Goal: Information Seeking & Learning: Learn about a topic

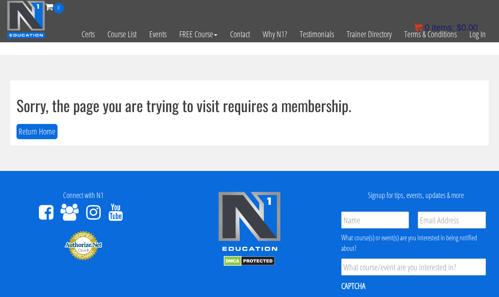
click at [477, 31] on bdi "$ 0.00" at bounding box center [467, 27] width 21 height 9
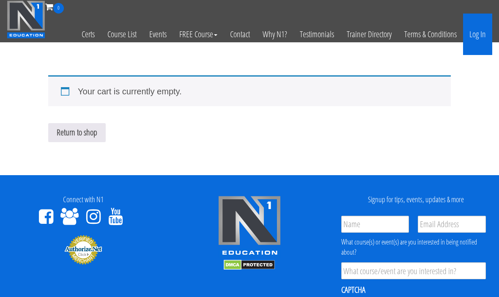
click at [484, 38] on link "Log In" at bounding box center [477, 34] width 29 height 41
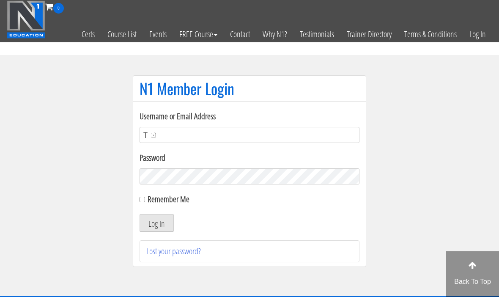
type input "Ｔ"
type input "Tmg77920@gmail.com"
click at [145, 202] on input "Remember Me" at bounding box center [142, 199] width 5 height 5
checkbox input "true"
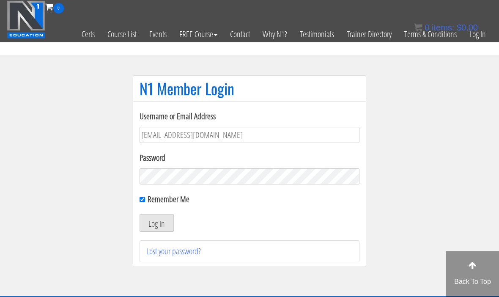
click at [167, 222] on button "Log In" at bounding box center [157, 223] width 34 height 18
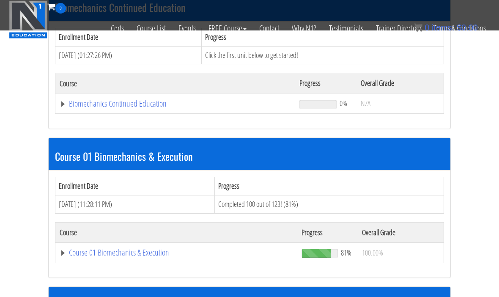
scroll to position [222, 0]
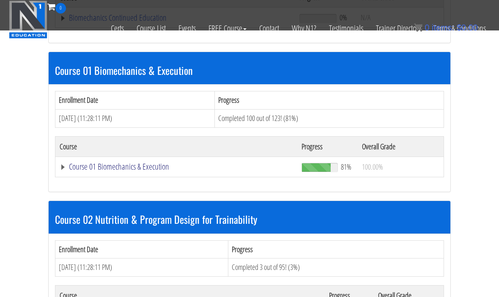
click at [153, 22] on link "Course 01 Biomechanics & Execution" at bounding box center [175, 18] width 231 height 8
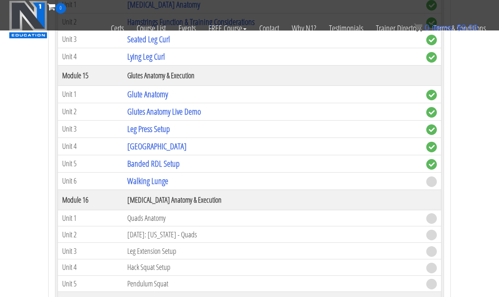
scroll to position [2267, 0]
click at [160, 181] on link "Walking Lunge" at bounding box center [147, 180] width 41 height 11
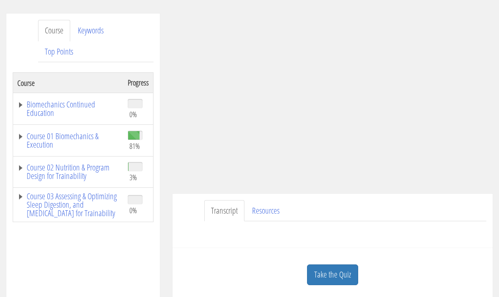
scroll to position [97, 0]
click at [328, 283] on link "Take the Quiz" at bounding box center [332, 275] width 51 height 21
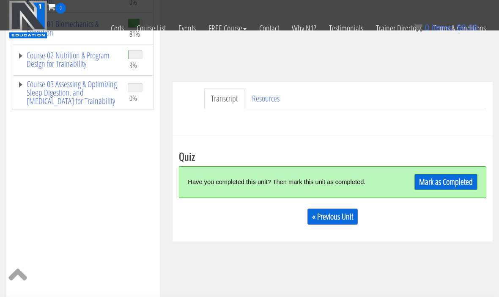
scroll to position [178, 0]
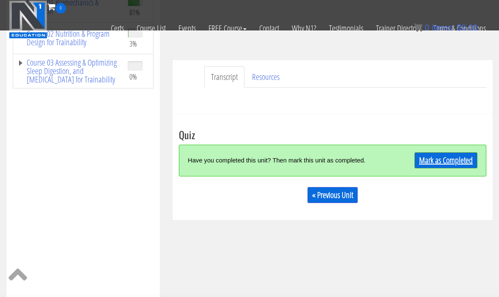
click at [461, 166] on link "Mark as Completed" at bounding box center [445, 160] width 63 height 16
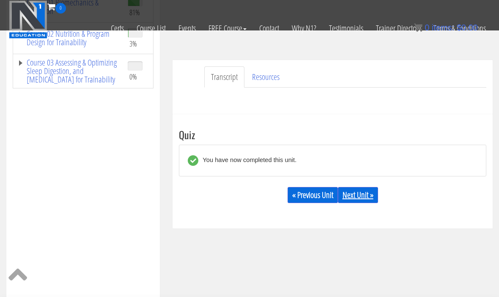
click at [372, 195] on link "Next Unit »" at bounding box center [358, 195] width 40 height 16
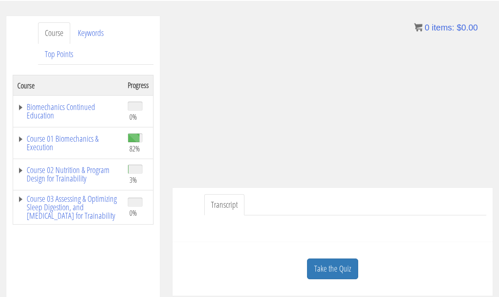
scroll to position [96, 0]
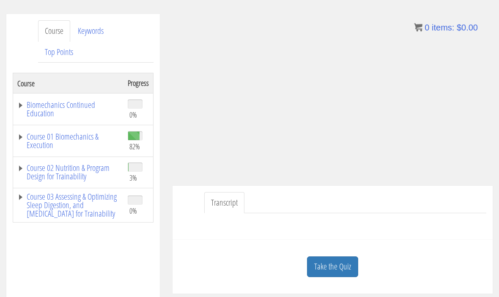
click at [239, 203] on link "Transcript" at bounding box center [224, 203] width 40 height 22
click at [231, 208] on link "Transcript" at bounding box center [224, 203] width 40 height 22
click at [228, 208] on link "Transcript" at bounding box center [224, 203] width 40 height 22
click at [232, 212] on link "Transcript" at bounding box center [224, 203] width 40 height 22
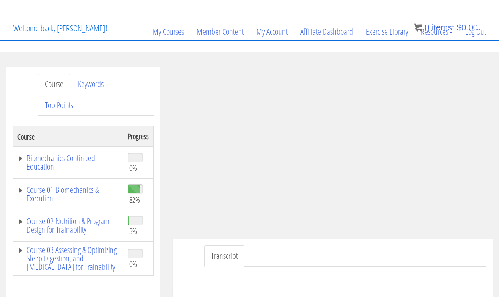
scroll to position [43, 0]
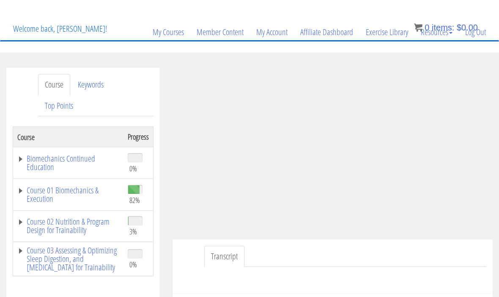
click at [424, 276] on div at bounding box center [332, 277] width 307 height 20
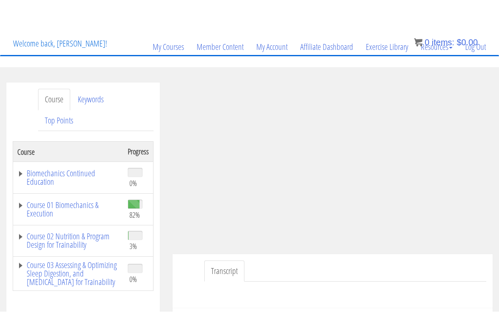
scroll to position [0, 0]
